Goal: Complete application form: Complete application form

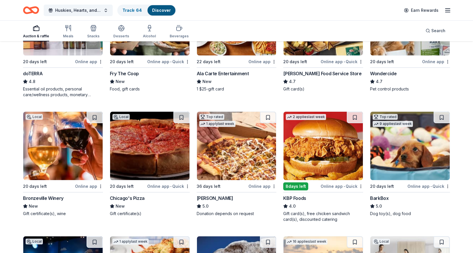
scroll to position [369, 0]
click at [162, 143] on img at bounding box center [149, 146] width 79 height 68
click at [60, 154] on img at bounding box center [62, 146] width 79 height 68
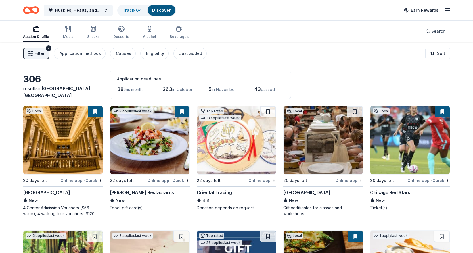
scroll to position [0, 0]
click at [41, 52] on span "Filter" at bounding box center [40, 53] width 10 height 7
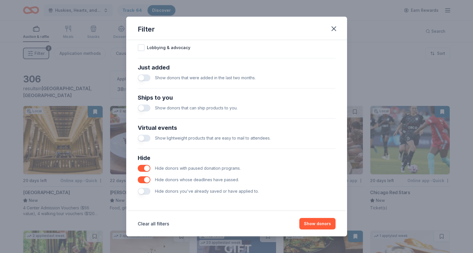
scroll to position [208, 0]
click at [145, 191] on button "button" at bounding box center [144, 191] width 13 height 7
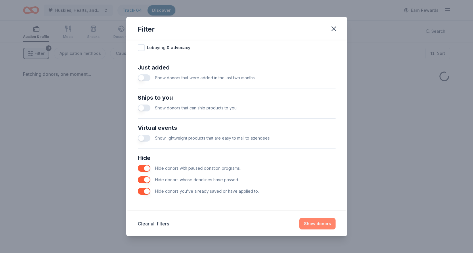
click at [321, 224] on button "Show donors" at bounding box center [317, 224] width 36 height 12
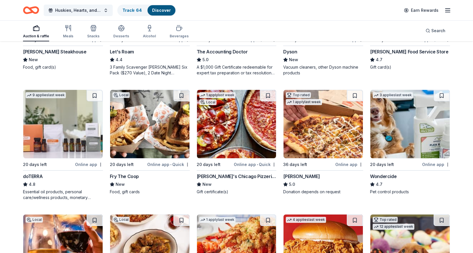
scroll to position [267, 0]
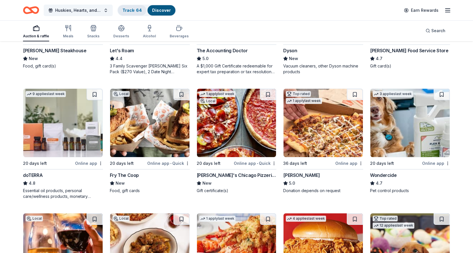
click at [131, 12] on link "Track · 64" at bounding box center [132, 10] width 19 height 5
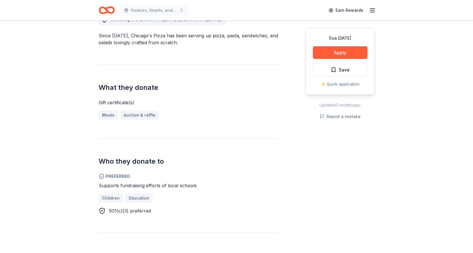
scroll to position [176, 0]
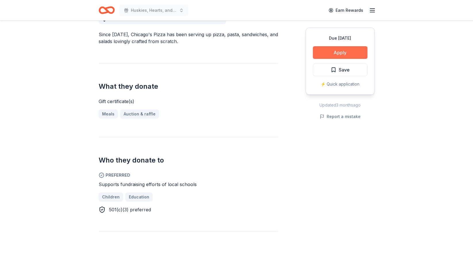
click at [350, 55] on button "Apply" at bounding box center [340, 52] width 55 height 13
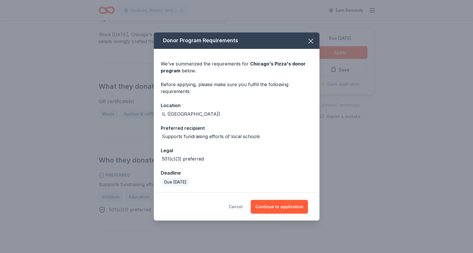
click at [242, 208] on button "Cancel" at bounding box center [236, 207] width 14 height 14
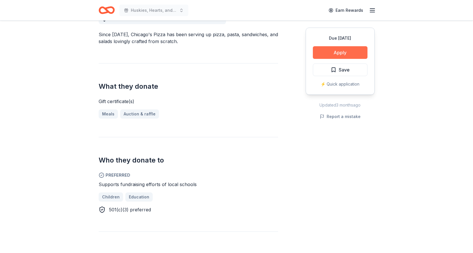
click at [341, 56] on button "Apply" at bounding box center [340, 52] width 55 height 13
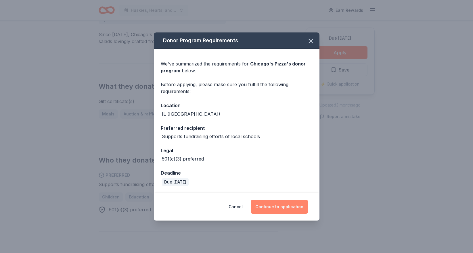
click at [277, 206] on button "Continue to application" at bounding box center [279, 207] width 57 height 14
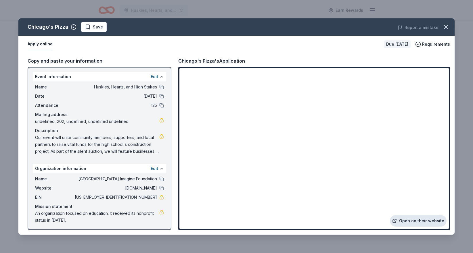
click at [419, 221] on link "Open on their website" at bounding box center [418, 221] width 57 height 12
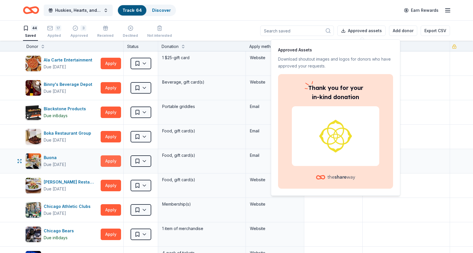
scroll to position [26, 0]
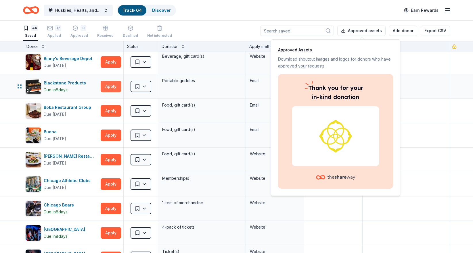
click at [110, 89] on button "Apply" at bounding box center [111, 87] width 20 height 12
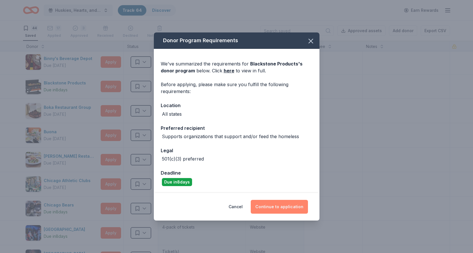
click at [290, 208] on button "Continue to application" at bounding box center [279, 207] width 57 height 14
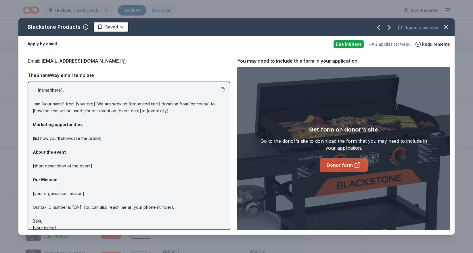
click at [344, 166] on link "Donor form" at bounding box center [344, 166] width 48 height 14
drag, startPoint x: 448, startPoint y: 27, endPoint x: 426, endPoint y: 20, distance: 22.9
click at [448, 27] on icon "button" at bounding box center [446, 27] width 8 height 8
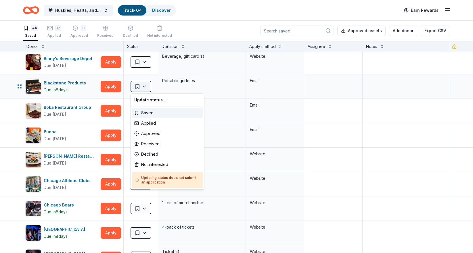
click at [146, 88] on html "Huskies, Hearts, and High Stakes Track · 64 Discover Earn Rewards 44 Saved 17 A…" at bounding box center [236, 126] width 473 height 253
click at [145, 165] on div "Not interested" at bounding box center [167, 165] width 71 height 10
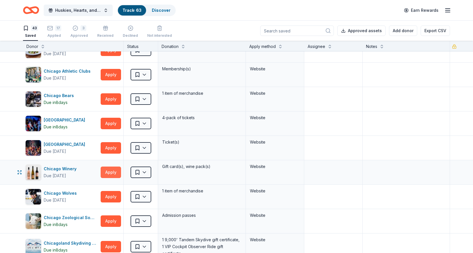
scroll to position [119, 0]
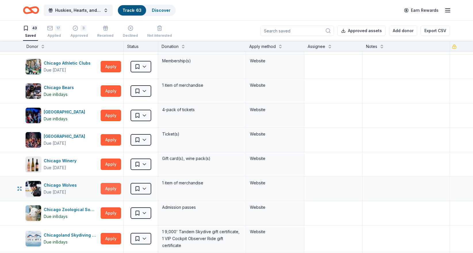
click at [112, 190] on button "Apply" at bounding box center [111, 189] width 20 height 12
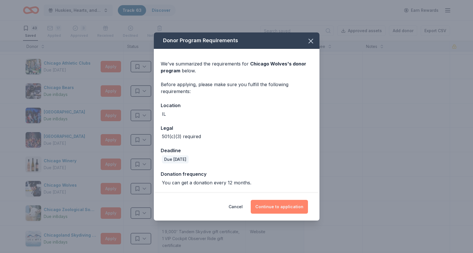
click at [270, 209] on button "Continue to application" at bounding box center [279, 207] width 57 height 14
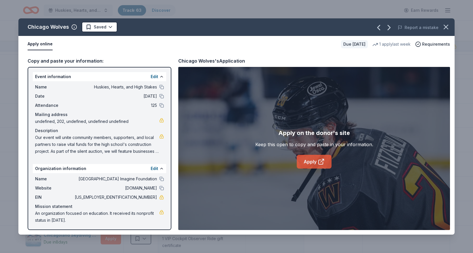
click at [307, 163] on link "Apply" at bounding box center [314, 162] width 35 height 14
click at [100, 27] on html "Huskies, Hearts, and High Stakes Track · 63 Discover Earn Rewards 43 Saved 17 A…" at bounding box center [236, 126] width 473 height 253
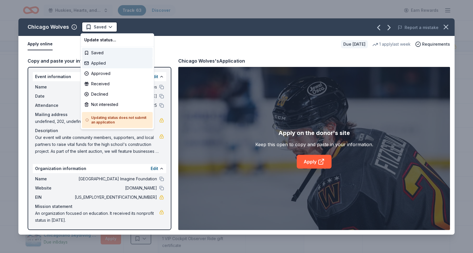
click at [96, 65] on div "Applied" at bounding box center [117, 63] width 71 height 10
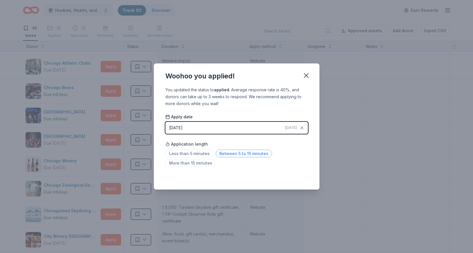
click at [225, 154] on span "Between 5 to 15 minutes" at bounding box center [244, 154] width 56 height 8
click at [306, 76] on icon "button" at bounding box center [306, 76] width 4 height 4
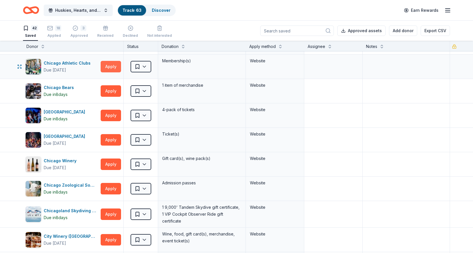
click at [112, 66] on button "Apply" at bounding box center [111, 67] width 20 height 12
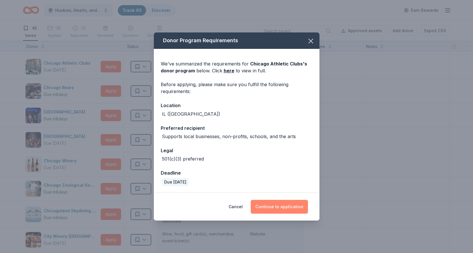
drag, startPoint x: 271, startPoint y: 207, endPoint x: 268, endPoint y: 205, distance: 3.8
click at [271, 206] on button "Continue to application" at bounding box center [279, 207] width 57 height 14
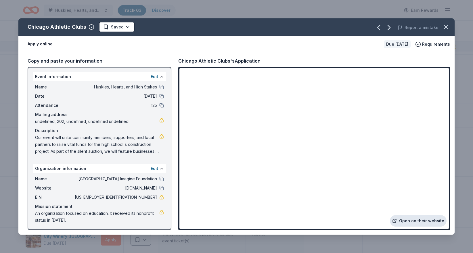
click at [415, 219] on link "Open on their website" at bounding box center [418, 221] width 57 height 12
click at [116, 26] on html "Huskies, Hearts, and High Stakes Track · 63 Discover Earn Rewards 42 Saved 18 A…" at bounding box center [236, 126] width 473 height 253
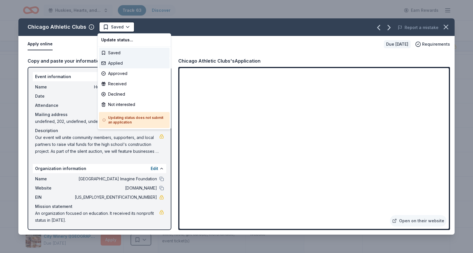
click at [118, 64] on div "Applied" at bounding box center [134, 63] width 71 height 10
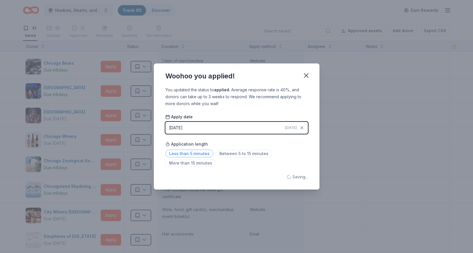
click at [201, 156] on span "Less than 5 minutes" at bounding box center [189, 154] width 48 height 8
drag, startPoint x: 305, startPoint y: 76, endPoint x: 301, endPoint y: 74, distance: 4.6
click at [306, 76] on icon "button" at bounding box center [306, 76] width 4 height 4
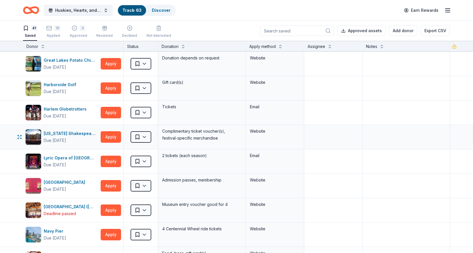
scroll to position [505, 0]
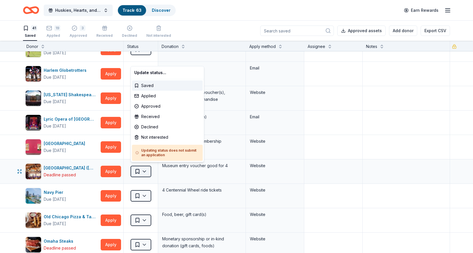
click at [145, 169] on html "Huskies, Hearts, and High Stakes Track · 63 Discover Earn Rewards 41 Saved 19 A…" at bounding box center [236, 126] width 473 height 253
click at [117, 122] on html "Huskies, Hearts, and High Stakes Track · 63 Discover Earn Rewards 41 Saved 19 A…" at bounding box center [236, 126] width 473 height 253
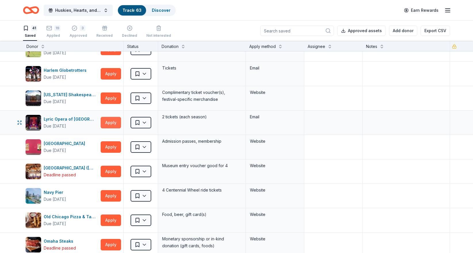
click at [113, 122] on button "Apply" at bounding box center [111, 123] width 20 height 12
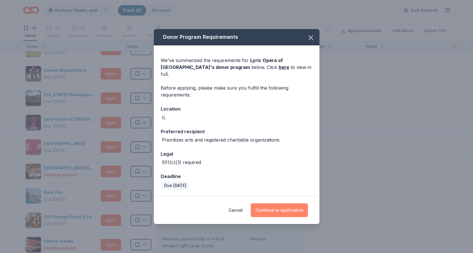
click at [276, 207] on button "Continue to application" at bounding box center [279, 211] width 57 height 14
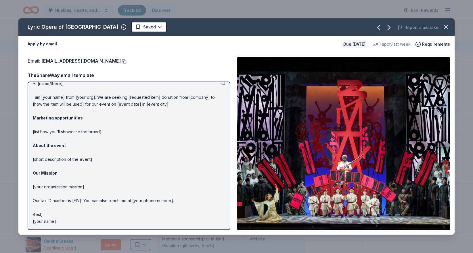
scroll to position [6, 0]
click at [86, 62] on link "jragsdale@lyricopera.org" at bounding box center [80, 60] width 79 height 7
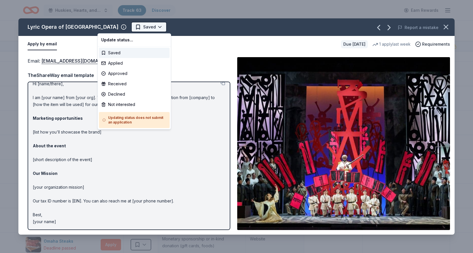
click at [118, 27] on html "Huskies, Hearts, and High Stakes Track · 63 Discover Earn Rewards 41 Saved 19 A…" at bounding box center [236, 126] width 473 height 253
click at [118, 64] on div "Applied" at bounding box center [134, 63] width 71 height 10
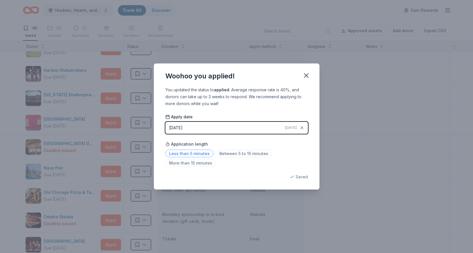
click at [197, 154] on span "Less than 5 minutes" at bounding box center [189, 154] width 48 height 8
click at [306, 75] on icon "button" at bounding box center [306, 76] width 4 height 4
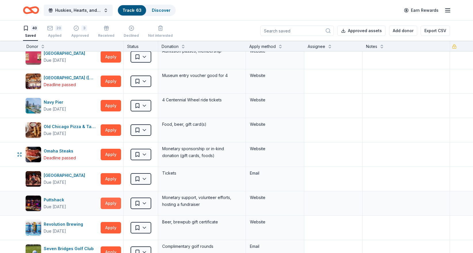
scroll to position [0, 0]
click at [111, 198] on button "Apply" at bounding box center [111, 204] width 20 height 12
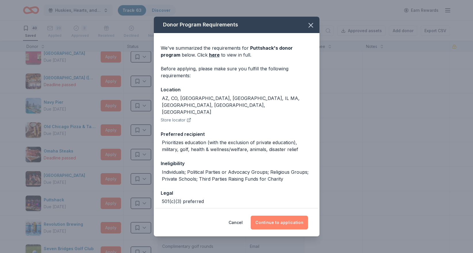
click at [270, 223] on button "Continue to application" at bounding box center [279, 223] width 57 height 14
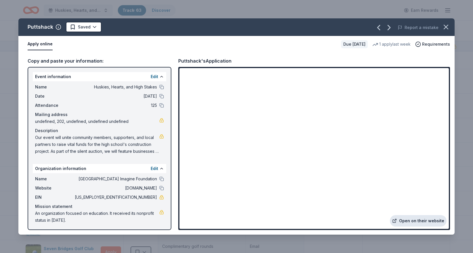
click at [421, 222] on link "Open on their website" at bounding box center [418, 221] width 57 height 12
click at [88, 29] on html "Huskies, Hearts, and High Stakes Track · 63 Discover Earn Rewards 40 Saved 20 A…" at bounding box center [236, 126] width 473 height 253
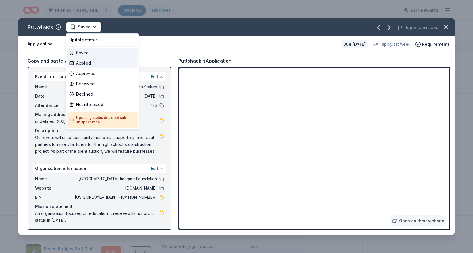
click at [87, 62] on div "Applied" at bounding box center [102, 63] width 71 height 10
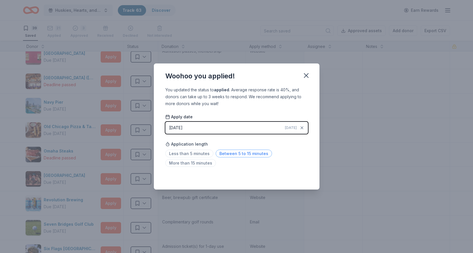
click at [227, 155] on span "Between 5 to 15 minutes" at bounding box center [244, 154] width 56 height 8
drag, startPoint x: 303, startPoint y: 74, endPoint x: 291, endPoint y: 70, distance: 12.6
click at [303, 74] on icon "button" at bounding box center [306, 76] width 8 height 8
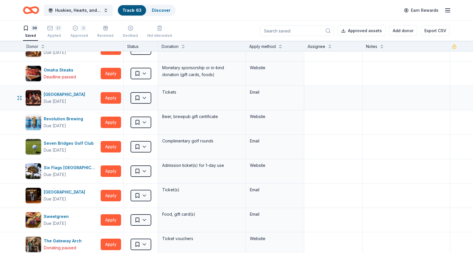
scroll to position [655, 0]
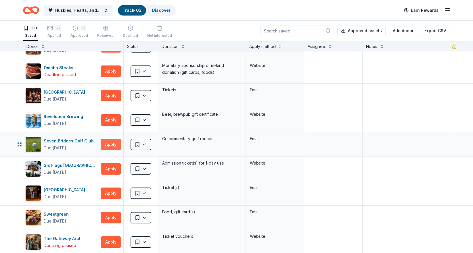
click at [110, 142] on button "Apply" at bounding box center [111, 145] width 20 height 12
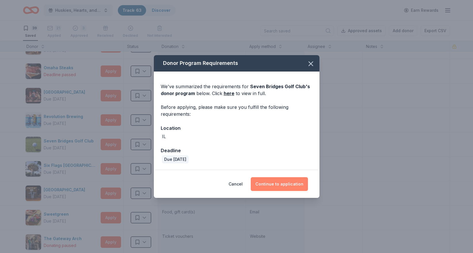
click at [291, 185] on button "Continue to application" at bounding box center [279, 184] width 57 height 14
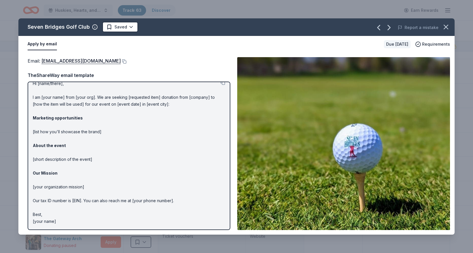
scroll to position [6, 0]
